Goal: Information Seeking & Learning: Learn about a topic

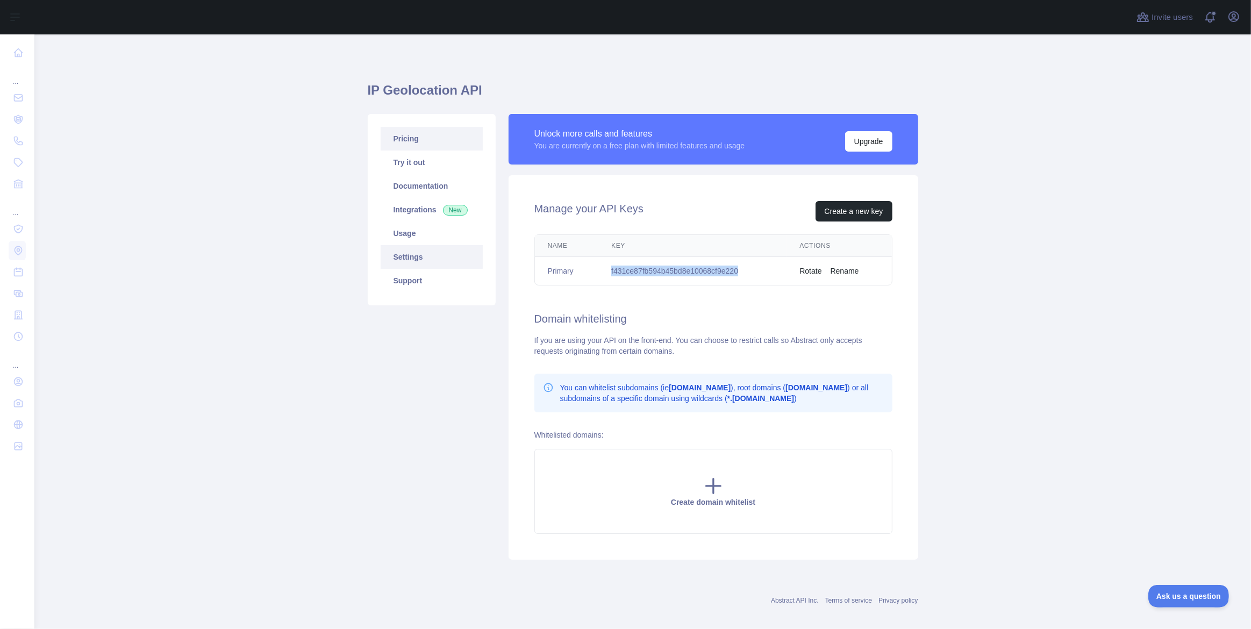
click at [409, 142] on link "Pricing" at bounding box center [431, 139] width 102 height 24
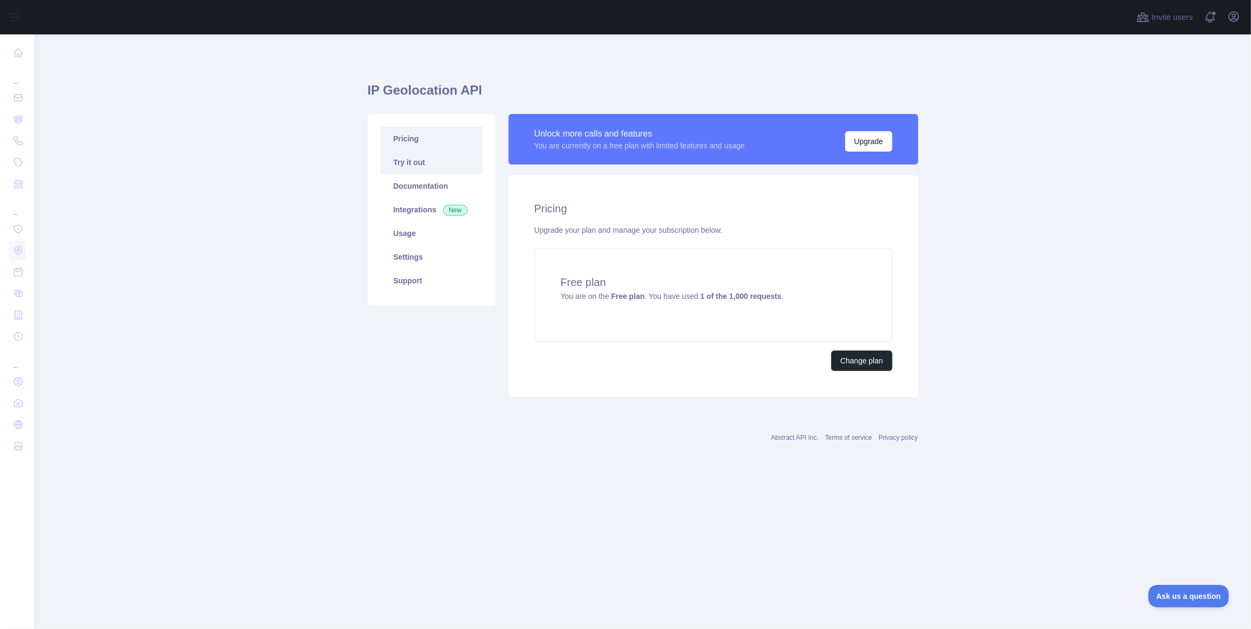
click at [424, 166] on link "Try it out" at bounding box center [431, 162] width 102 height 24
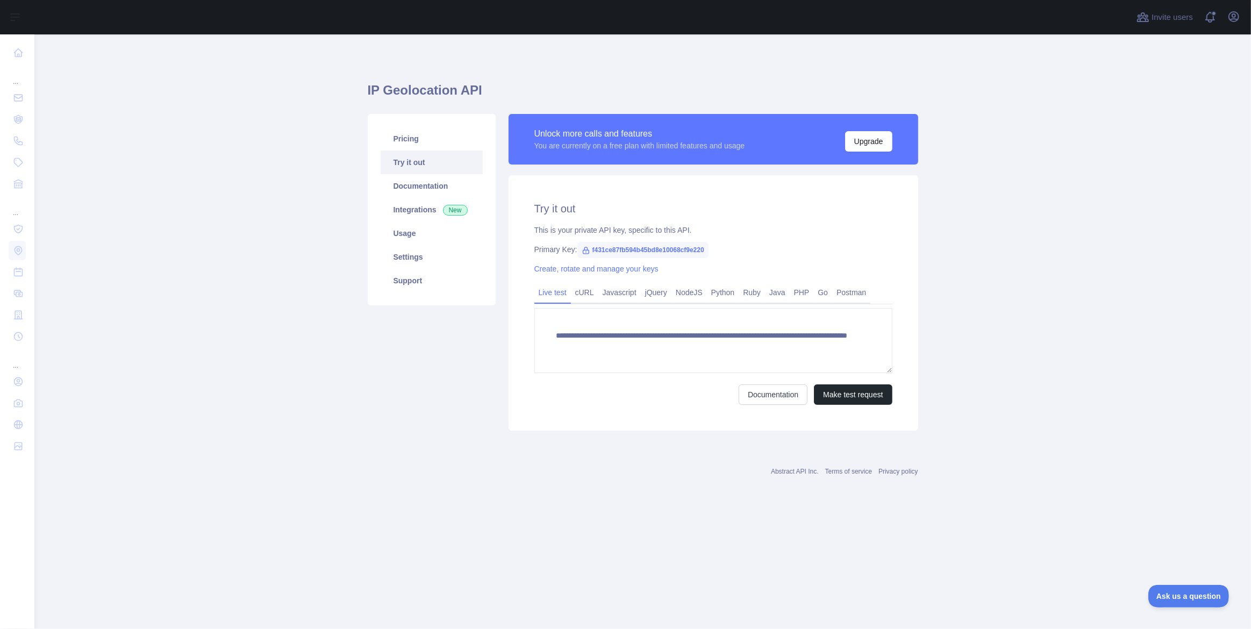
click at [404, 152] on link "Try it out" at bounding box center [431, 162] width 102 height 24
click at [404, 130] on link "Pricing" at bounding box center [431, 139] width 102 height 24
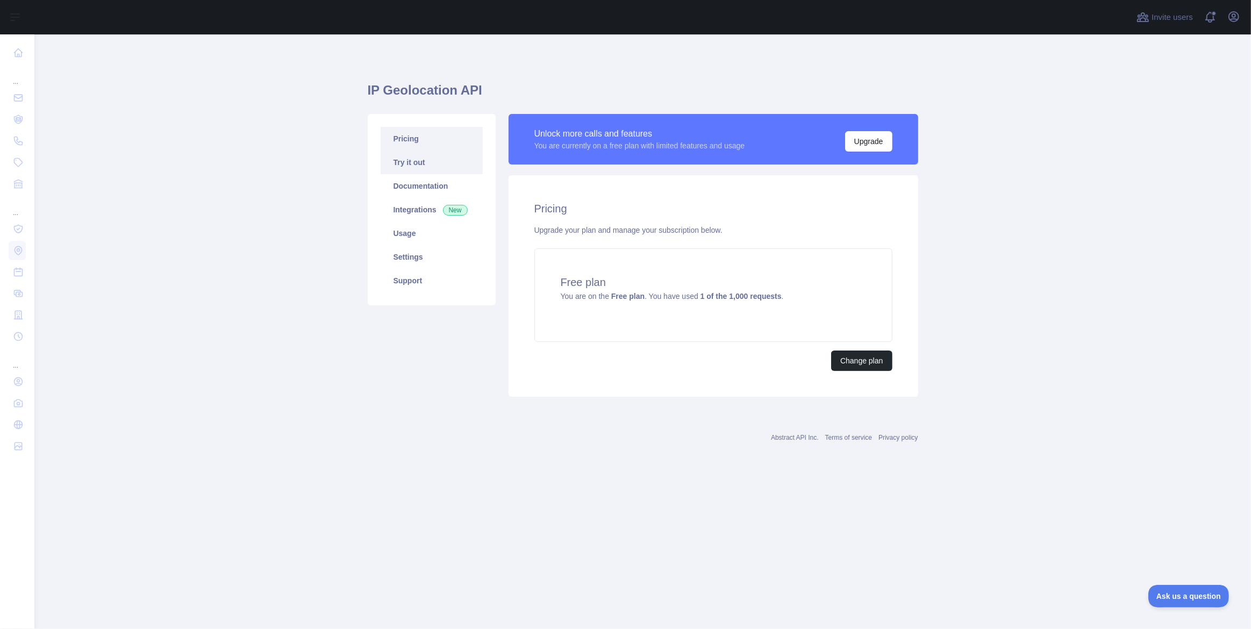
click at [430, 166] on link "Try it out" at bounding box center [431, 162] width 102 height 24
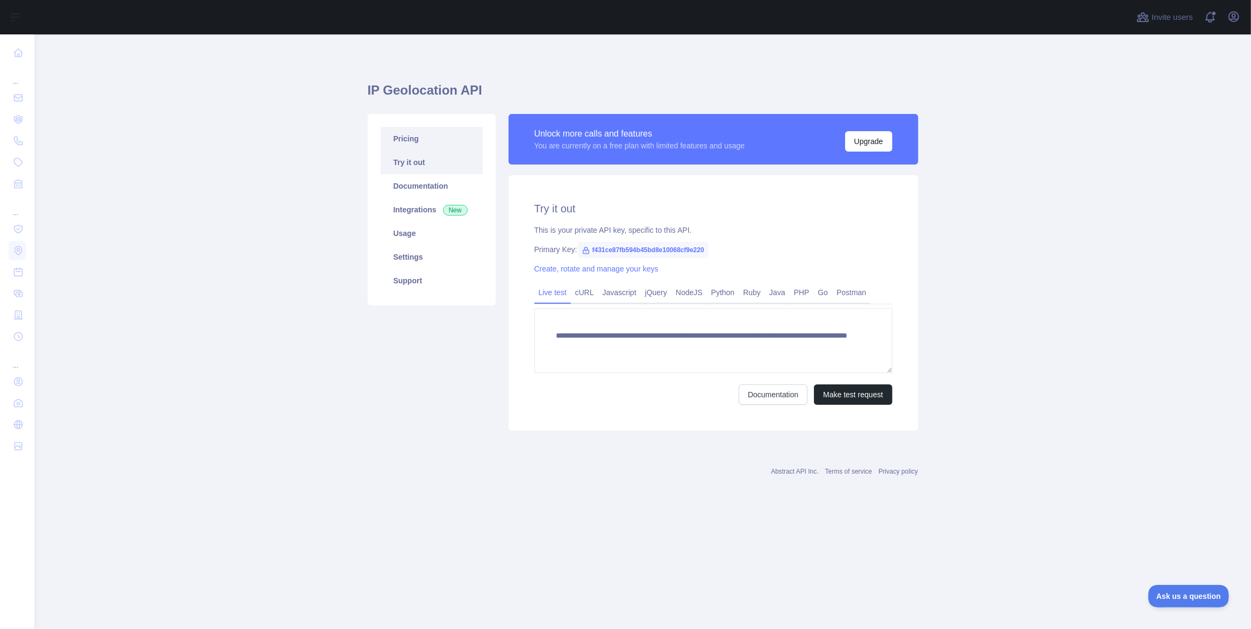
click at [413, 127] on link "Pricing" at bounding box center [431, 139] width 102 height 24
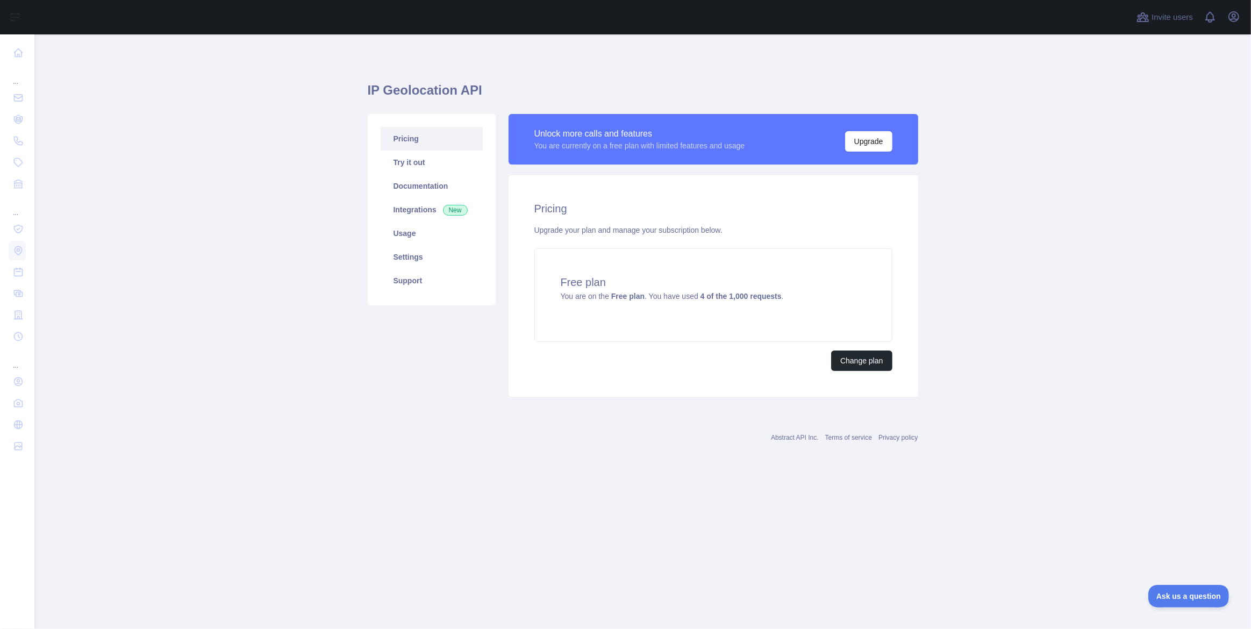
click at [426, 155] on link "Try it out" at bounding box center [431, 162] width 102 height 24
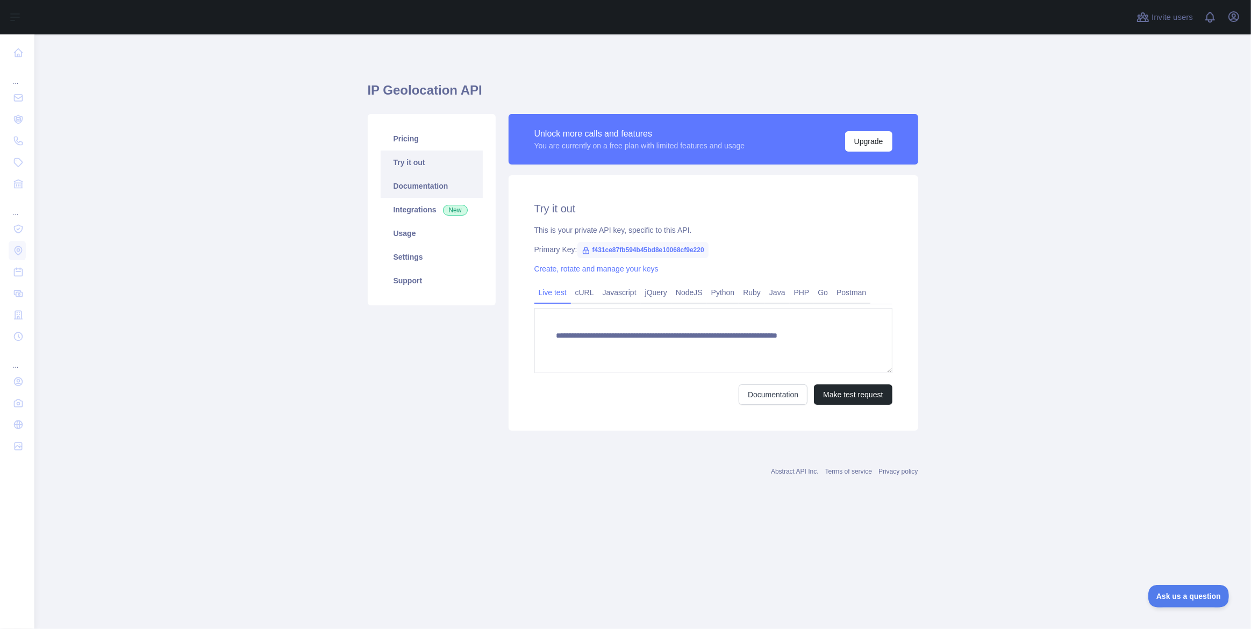
click at [426, 183] on link "Documentation" at bounding box center [431, 186] width 102 height 24
type textarea "**********"
click at [419, 191] on link "Documentation" at bounding box center [431, 186] width 102 height 24
click at [419, 214] on link "Integrations New" at bounding box center [431, 210] width 102 height 24
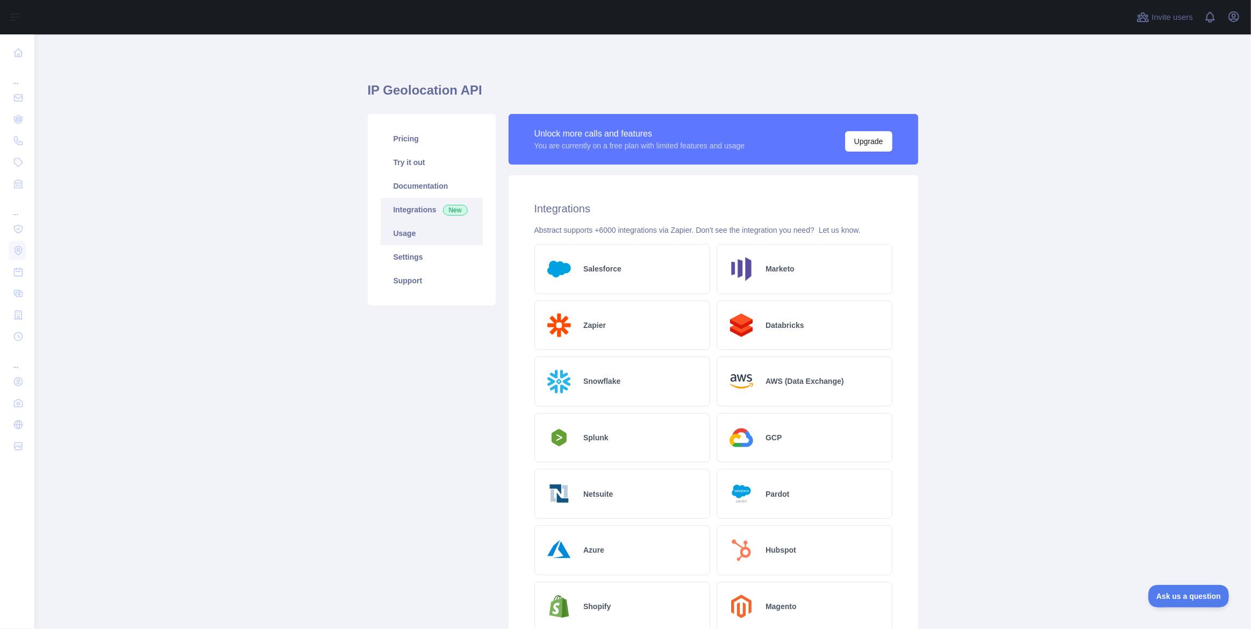
click at [418, 233] on link "Usage" at bounding box center [431, 233] width 102 height 24
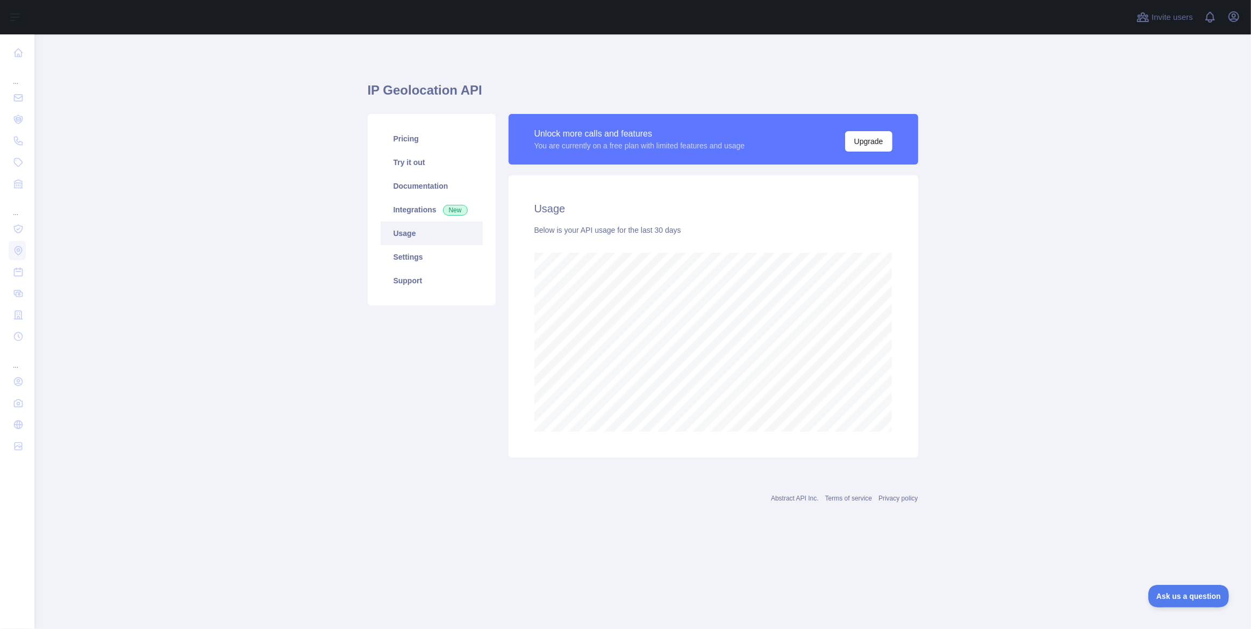
scroll to position [594, 1216]
